Goal: Task Accomplishment & Management: Use online tool/utility

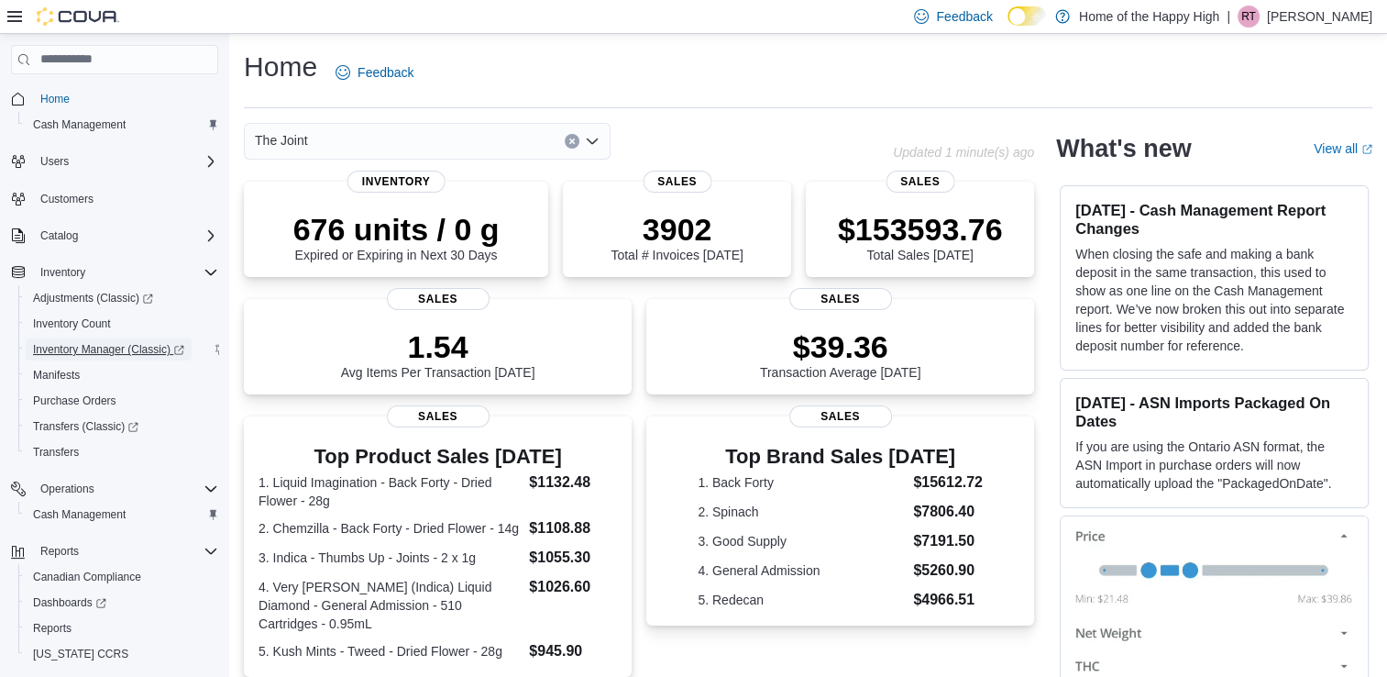
click at [58, 348] on span "Inventory Manager (Classic)" at bounding box center [108, 349] width 151 height 15
click at [116, 515] on span "Cash Management" at bounding box center [79, 514] width 93 height 15
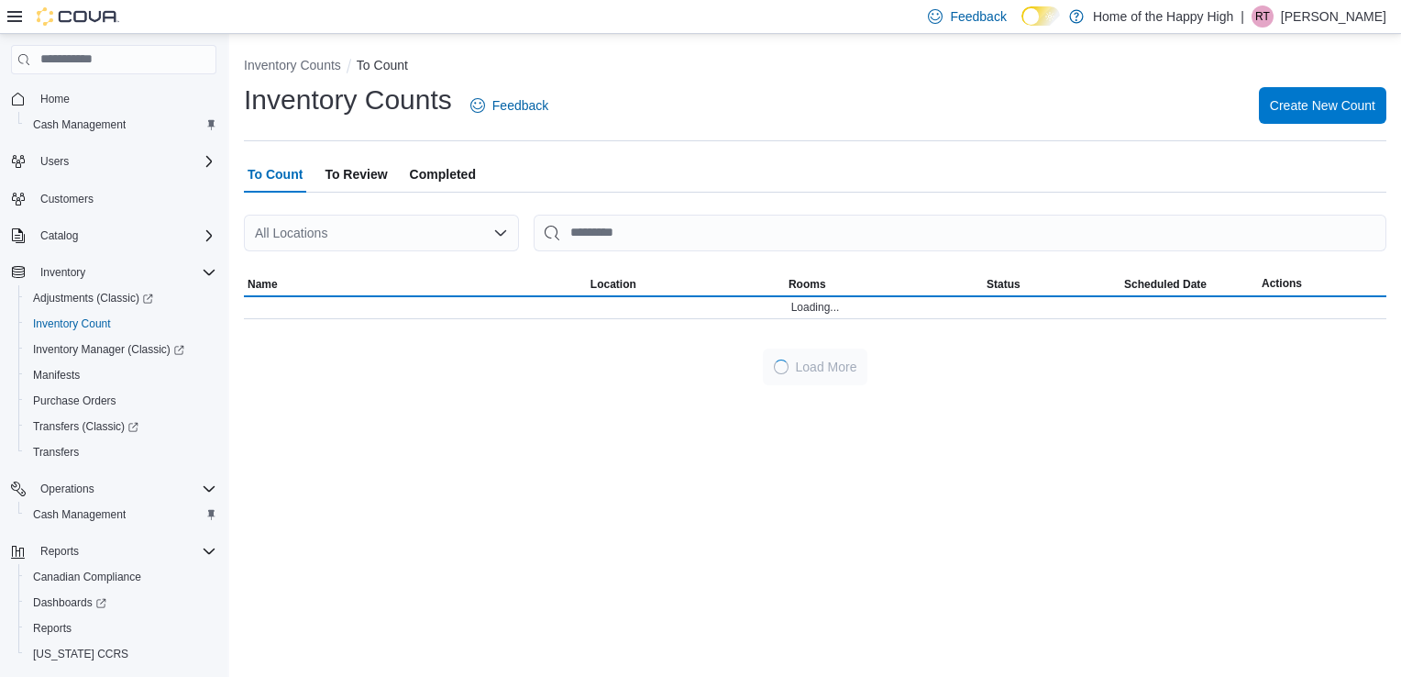
click at [501, 233] on icon "Open list of options" at bounding box center [500, 233] width 15 height 15
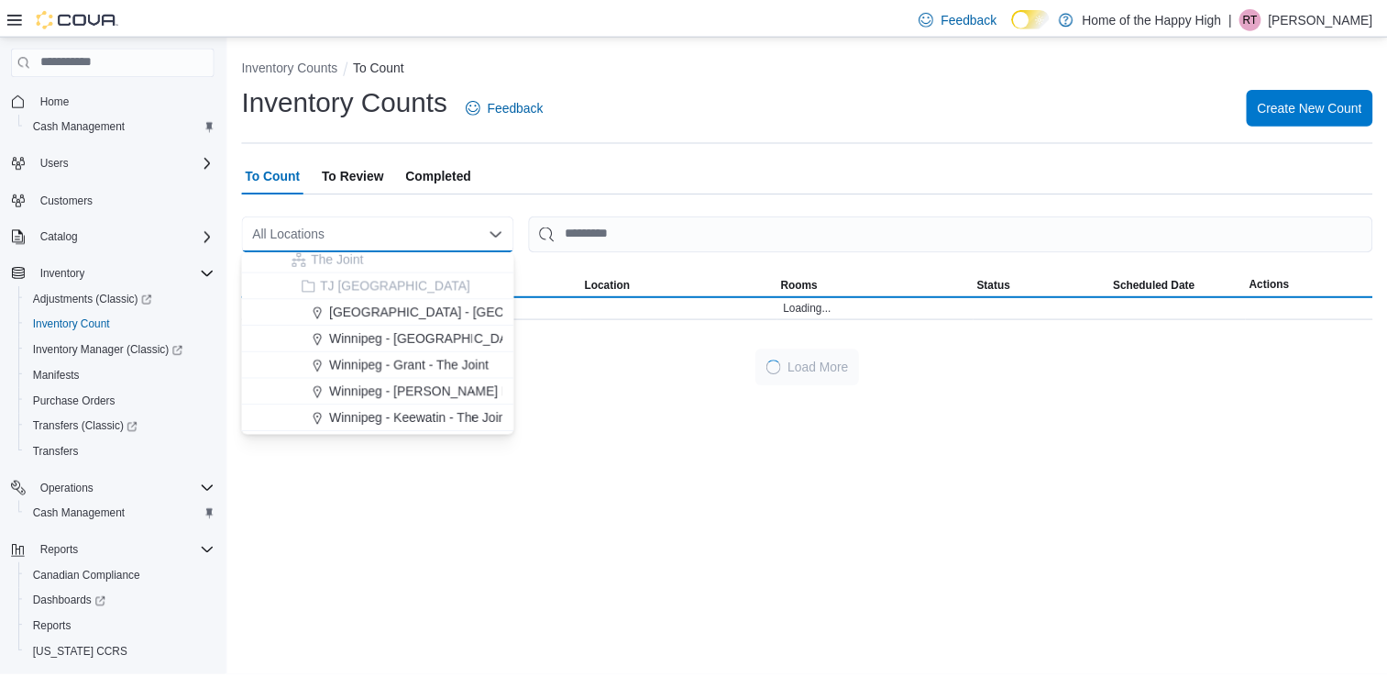
scroll to position [3954, 0]
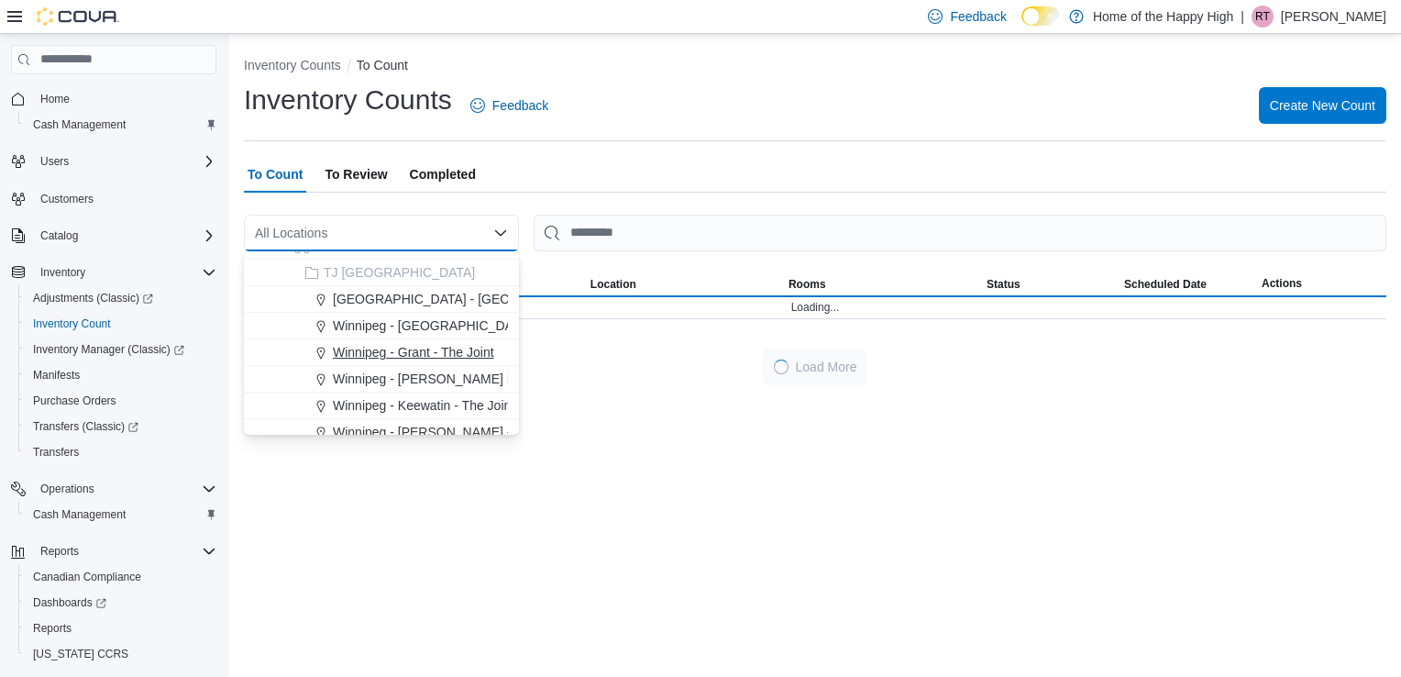
click at [374, 348] on span "Winnipeg - Grant - The Joint" at bounding box center [413, 352] width 161 height 18
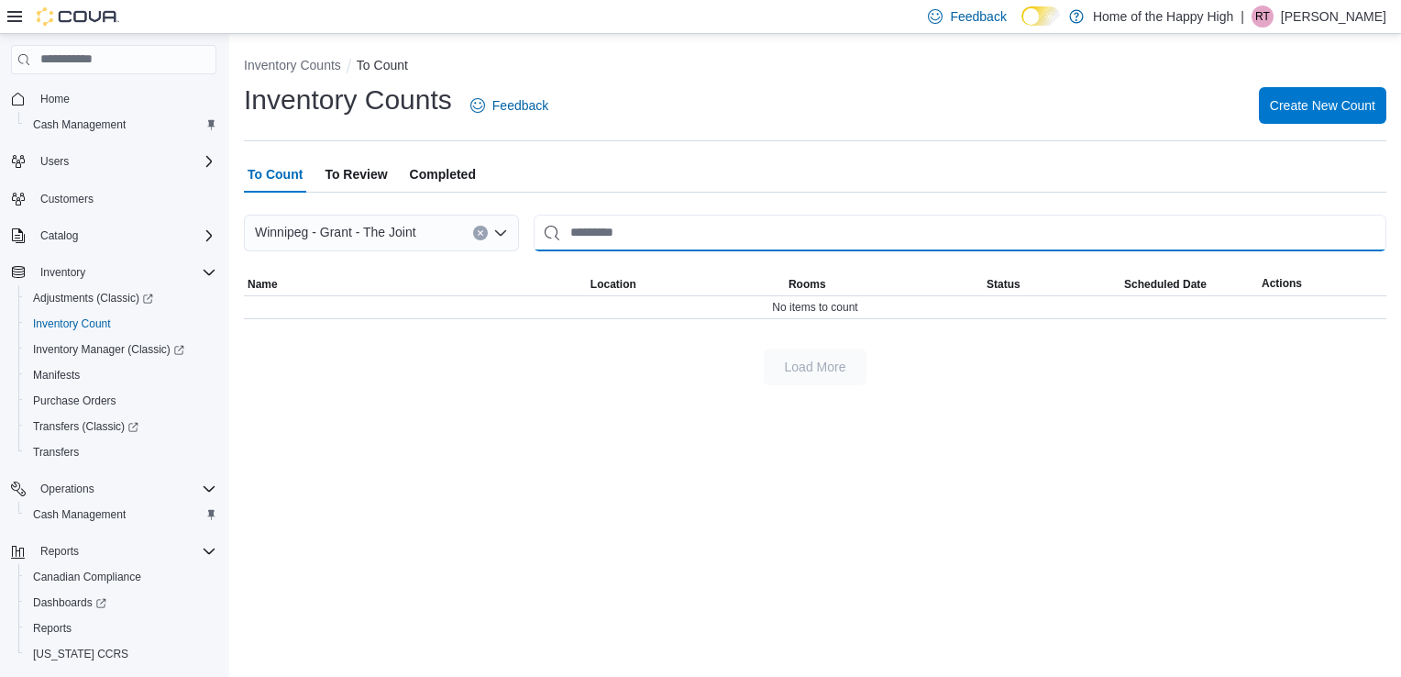
click at [627, 238] on input "This is a search bar. After typing your query, hit enter to filter the results …" at bounding box center [960, 233] width 853 height 37
type input "**********"
click at [867, 229] on input "**********" at bounding box center [960, 233] width 853 height 37
click at [363, 174] on span "To Review" at bounding box center [356, 174] width 62 height 37
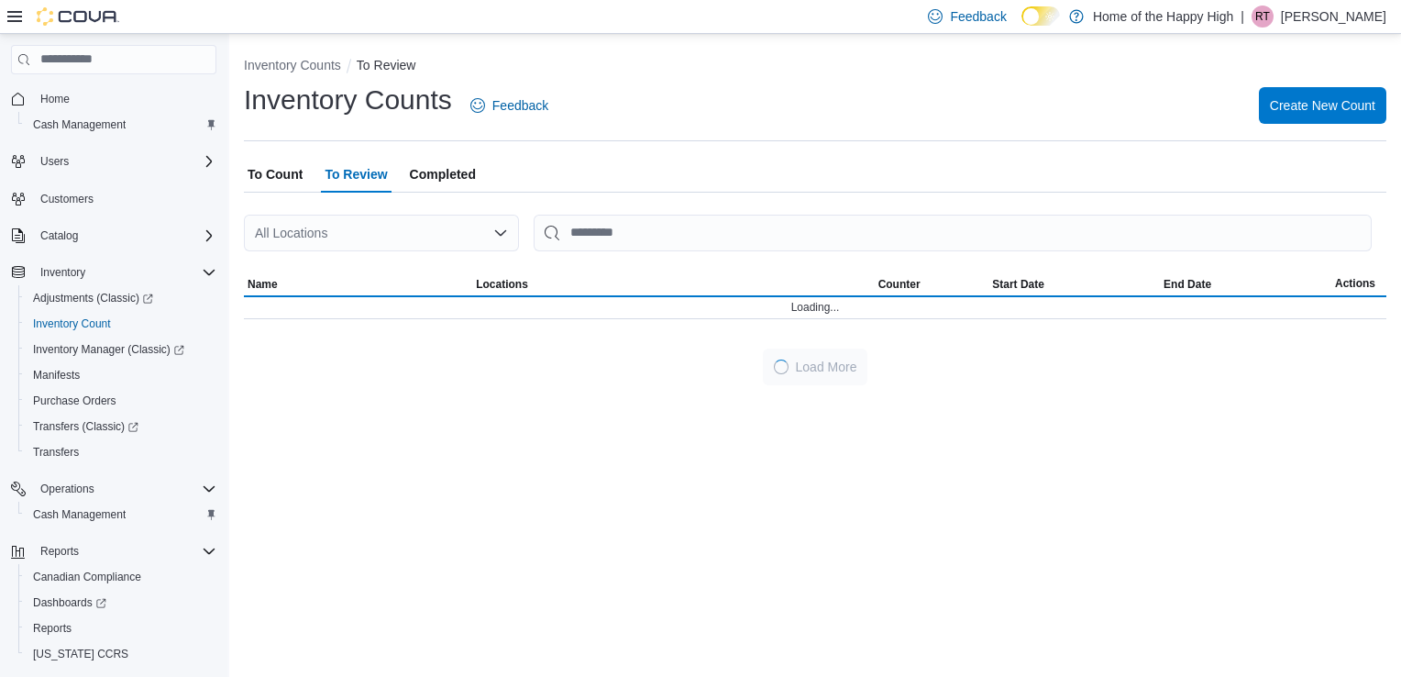
click at [468, 186] on span "Completed" at bounding box center [443, 174] width 66 height 37
click at [283, 169] on span "To Count" at bounding box center [275, 174] width 55 height 37
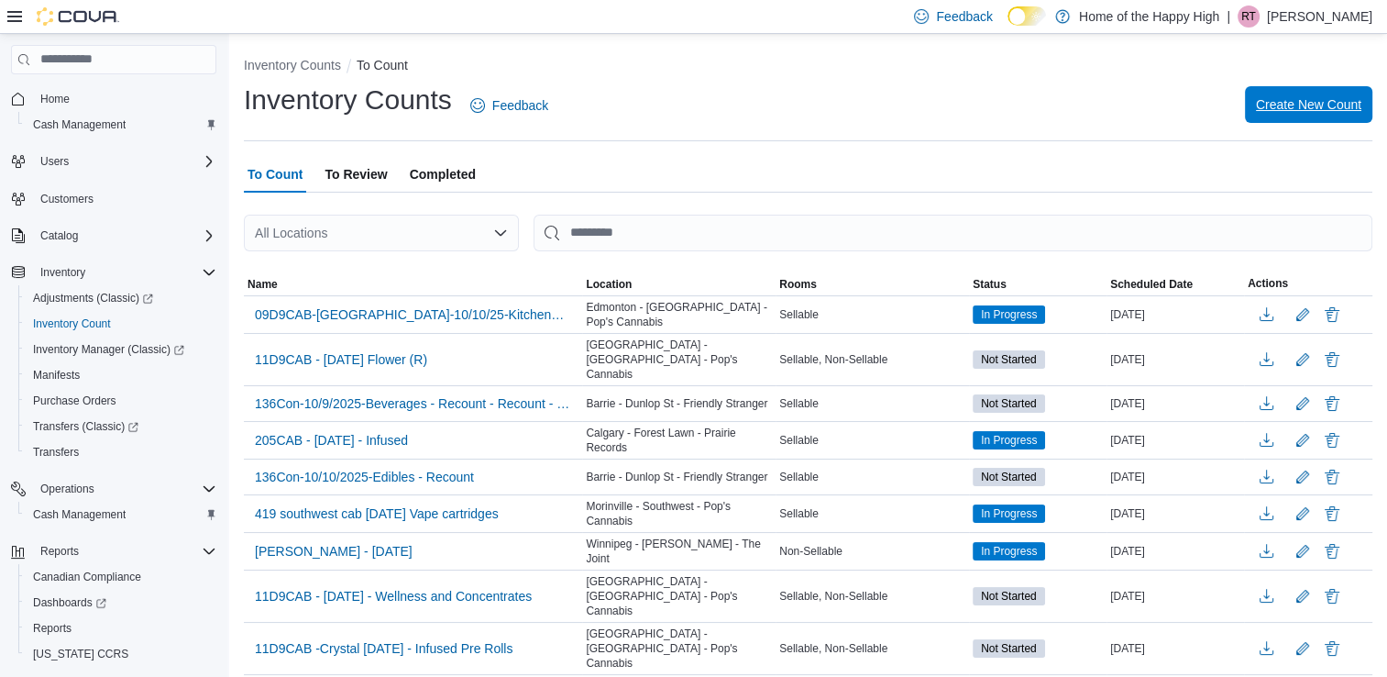
click at [1288, 114] on span "Create New Count" at bounding box center [1308, 104] width 105 height 37
click at [72, 295] on span "Adjustments (Classic)" at bounding box center [93, 298] width 120 height 15
